Goal: Task Accomplishment & Management: Manage account settings

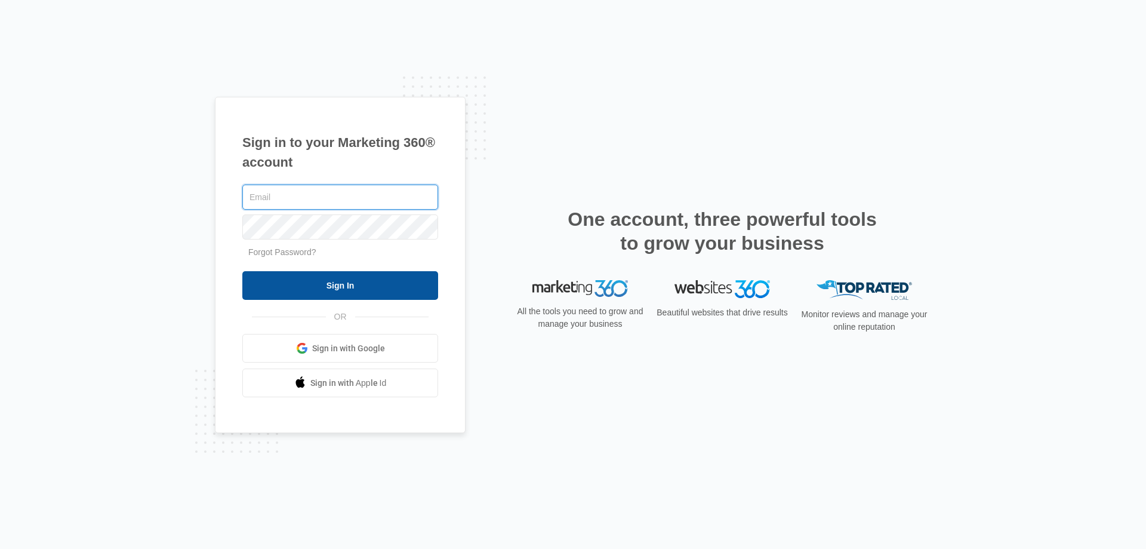
type input "[EMAIL_ADDRESS][DOMAIN_NAME]"
click at [350, 288] on input "Sign In" at bounding box center [340, 285] width 196 height 29
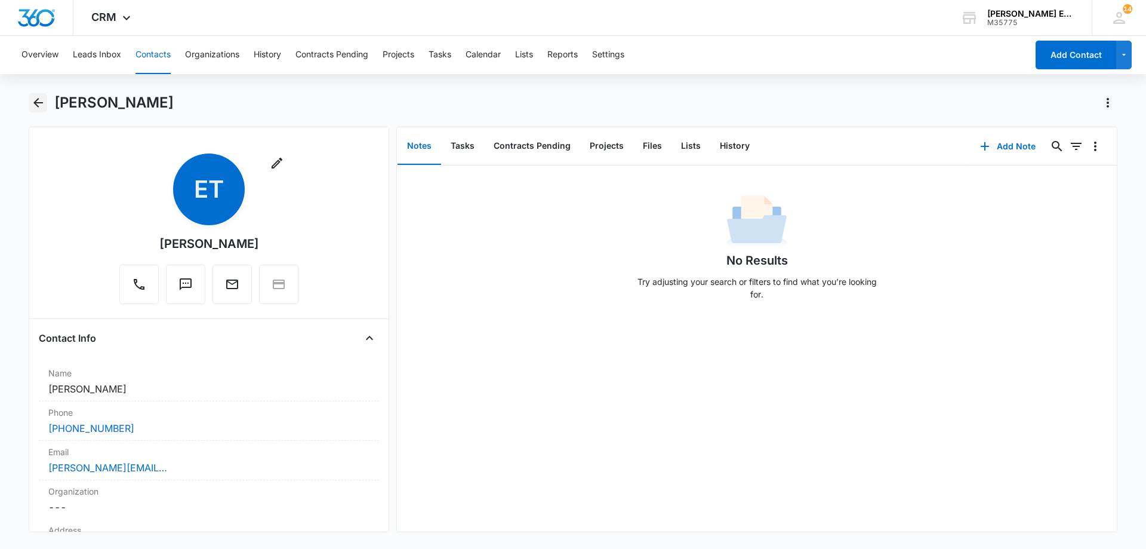
drag, startPoint x: 35, startPoint y: 105, endPoint x: 64, endPoint y: 112, distance: 30.0
click at [36, 105] on icon "Back" at bounding box center [38, 103] width 14 height 14
